Goal: Information Seeking & Learning: Find contact information

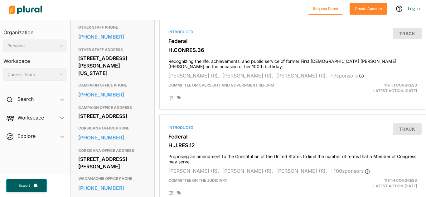
scroll to position [240, 0]
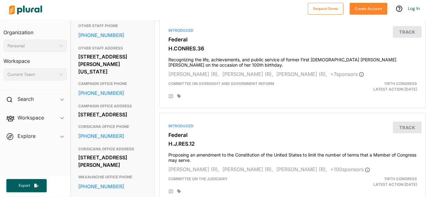
click at [90, 62] on div "[STREET_ADDRESS][PERSON_NAME][US_STATE]" at bounding box center [112, 64] width 69 height 24
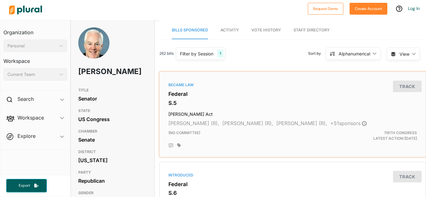
click at [319, 103] on h3 "S.5" at bounding box center [292, 103] width 249 height 6
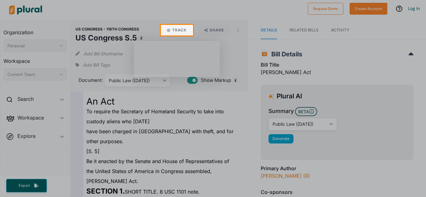
click at [237, 158] on div at bounding box center [213, 117] width 426 height 162
click at [243, 160] on div at bounding box center [213, 117] width 426 height 162
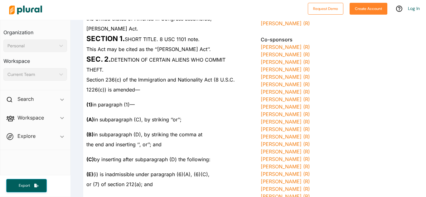
scroll to position [154, 0]
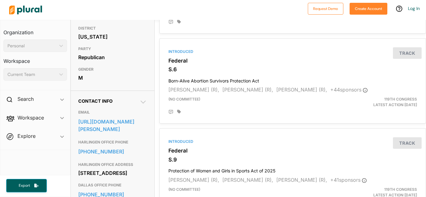
scroll to position [137, 0]
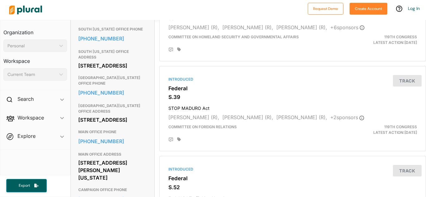
scroll to position [547, 0]
click at [194, 104] on h4 "STOP MADURO Act" at bounding box center [292, 108] width 249 height 8
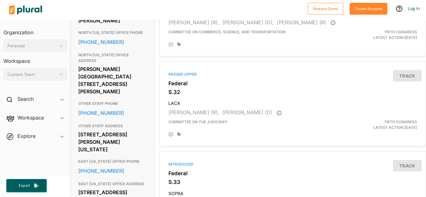
scroll to position [360, 0]
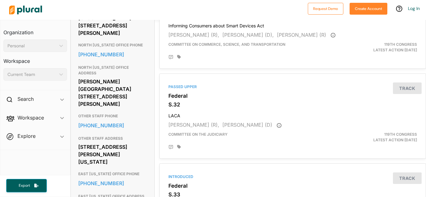
drag, startPoint x: 78, startPoint y: 60, endPoint x: 138, endPoint y: 77, distance: 62.9
click at [138, 77] on div "Lee Park Tower II 3626 N. Hall St., Suite 410 Dallas, TX 75219" at bounding box center [112, 93] width 69 height 32
copy div "Lee Park Tower II 3626 N. Hall St., Suite 410 Dallas, TX 75219"
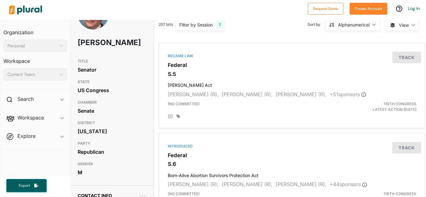
scroll to position [0, 1]
